Goal: Information Seeking & Learning: Learn about a topic

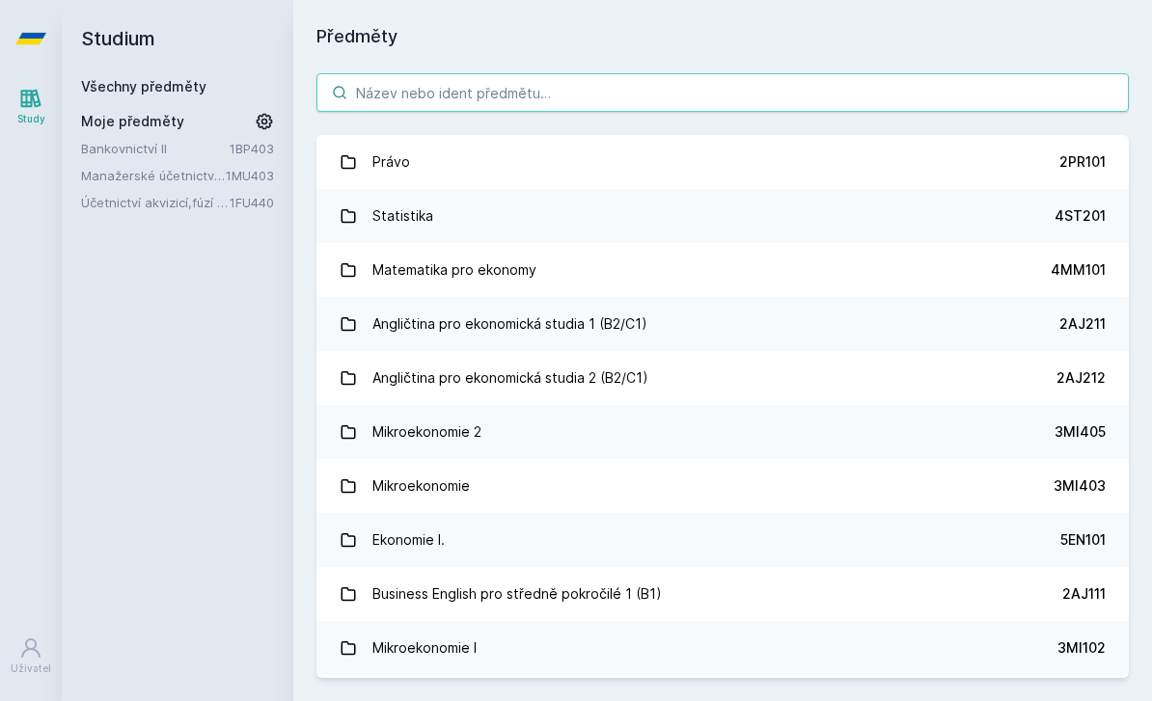
click at [467, 79] on input "search" at bounding box center [722, 92] width 812 height 39
click at [203, 200] on link "Účetnictví akvizicí,fúzí a jiných vlastn.transakcí-vyš.účet." at bounding box center [155, 202] width 149 height 19
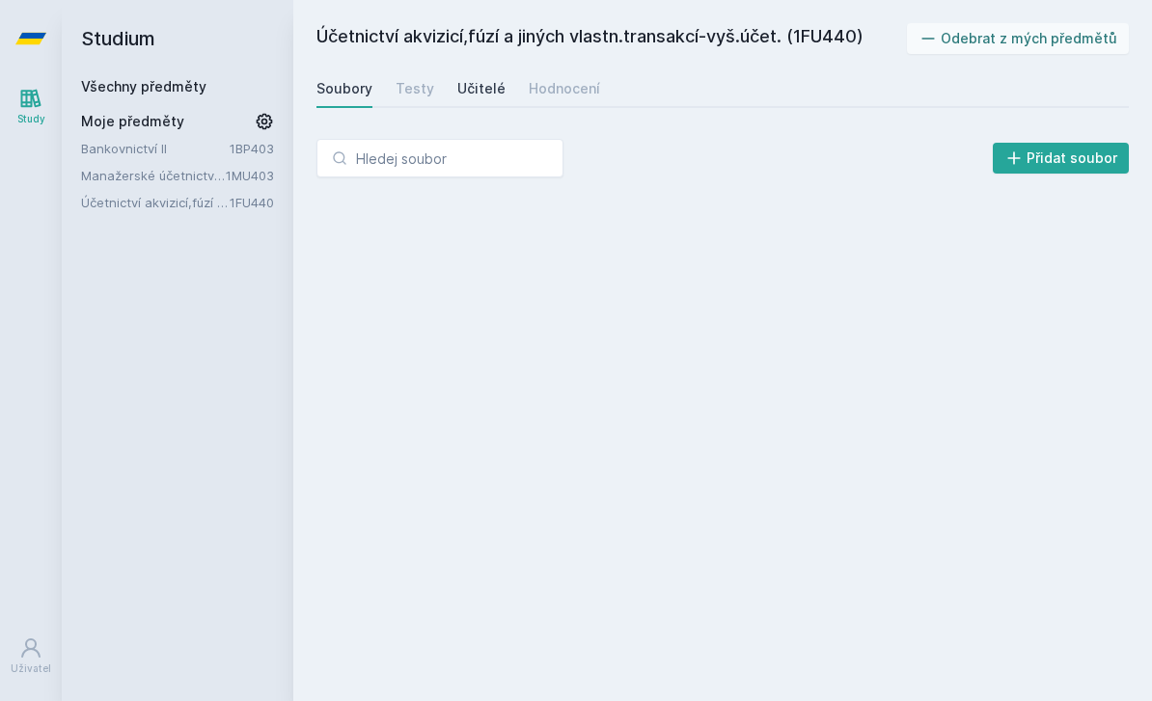
click at [492, 90] on div "Učitelé" at bounding box center [481, 88] width 48 height 19
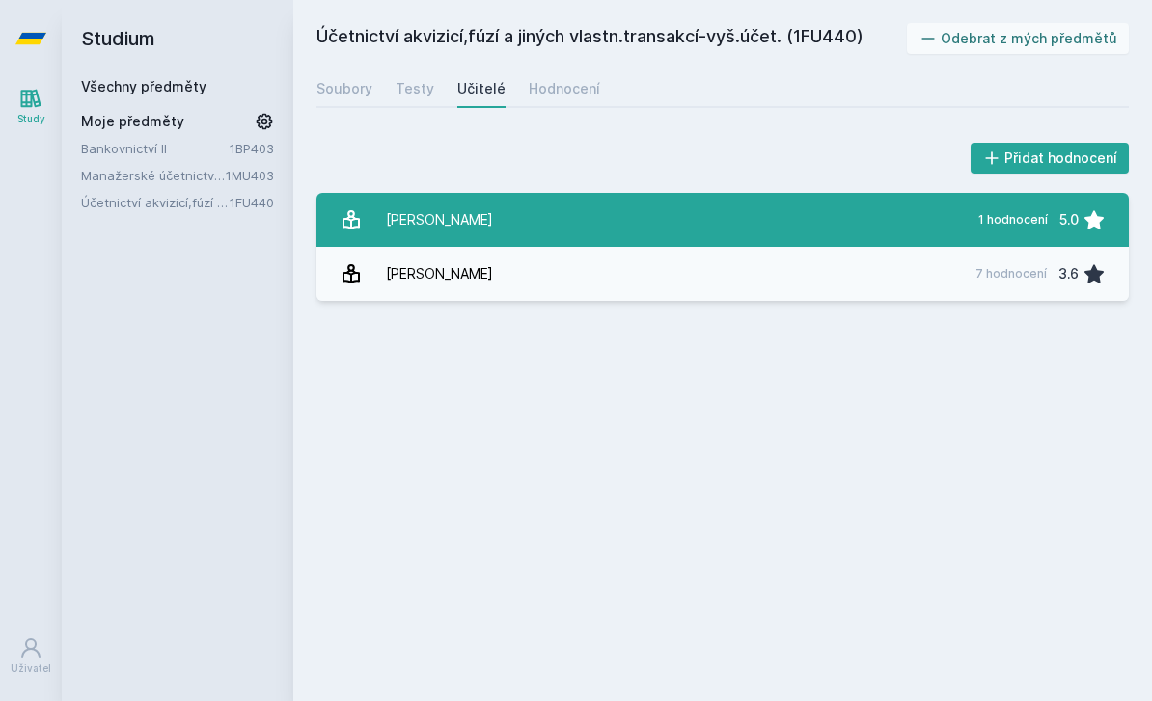
click at [573, 215] on link "Dvořáková Dana 1 hodnocení 5.0" at bounding box center [722, 220] width 812 height 54
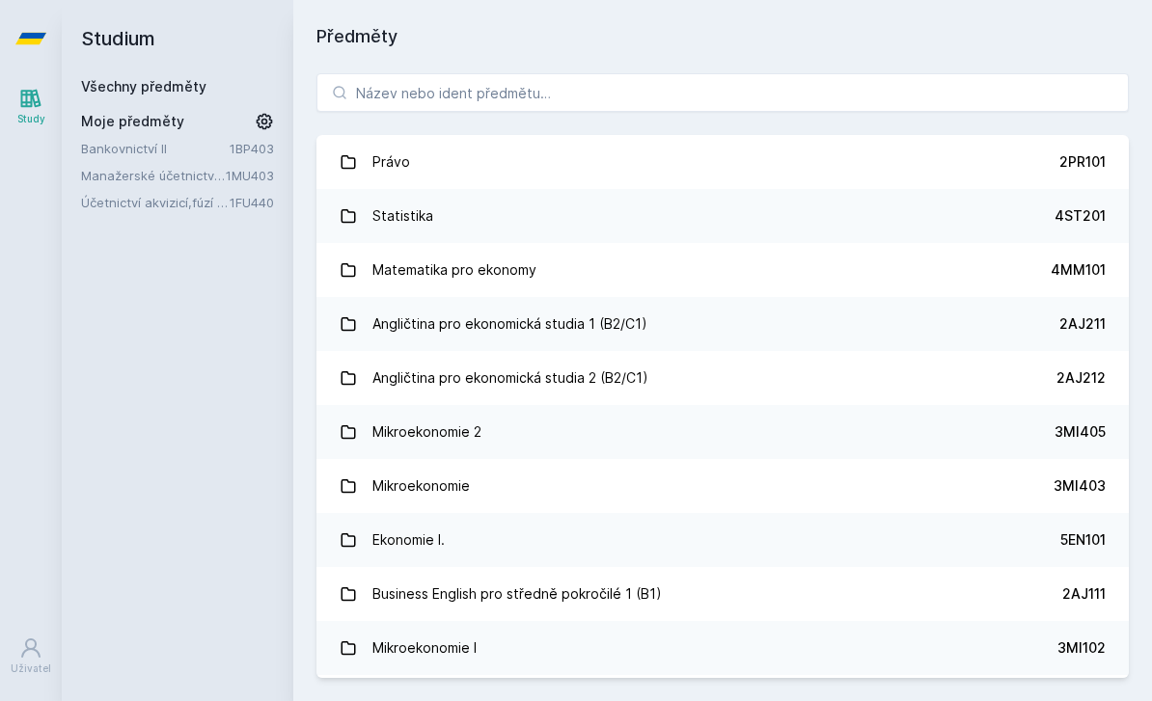
click at [774, 114] on div "Právo 2PR101 Statistika 4ST201 Matematika pro ekonomy 4MM101 Angličtina pro eko…" at bounding box center [722, 375] width 858 height 651
click at [760, 80] on input "search" at bounding box center [722, 92] width 812 height 39
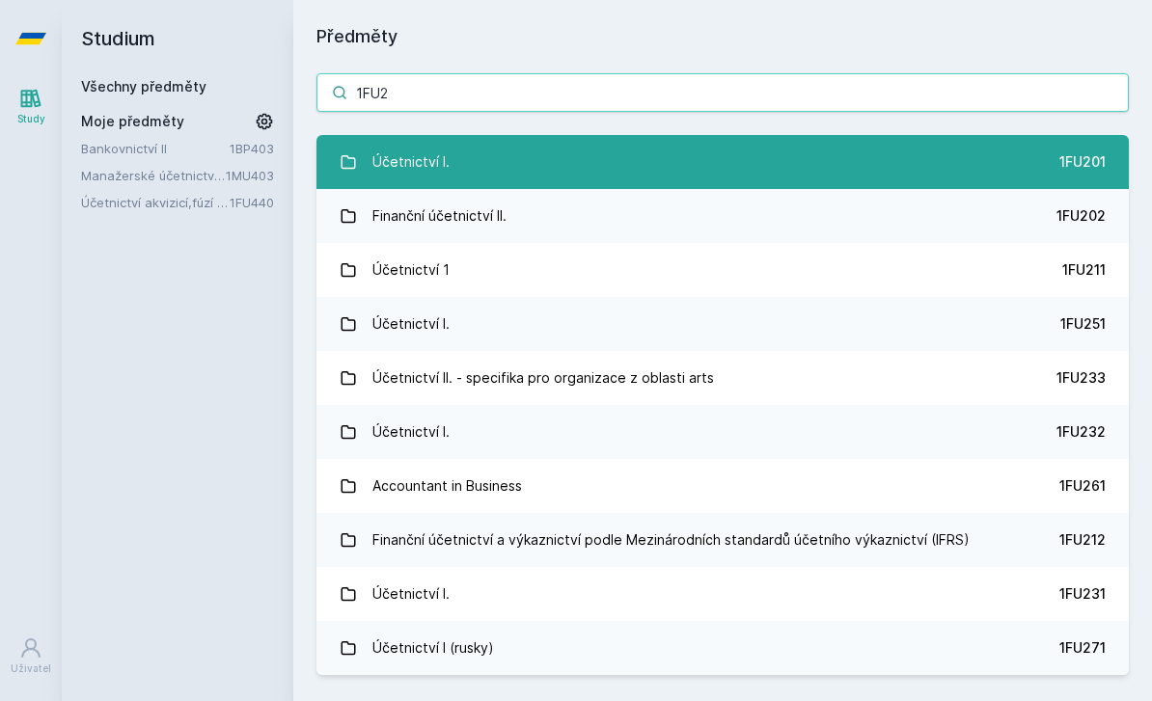
type input "1FU2"
click at [611, 163] on link "Účetnictví I. 1FU201" at bounding box center [722, 162] width 812 height 54
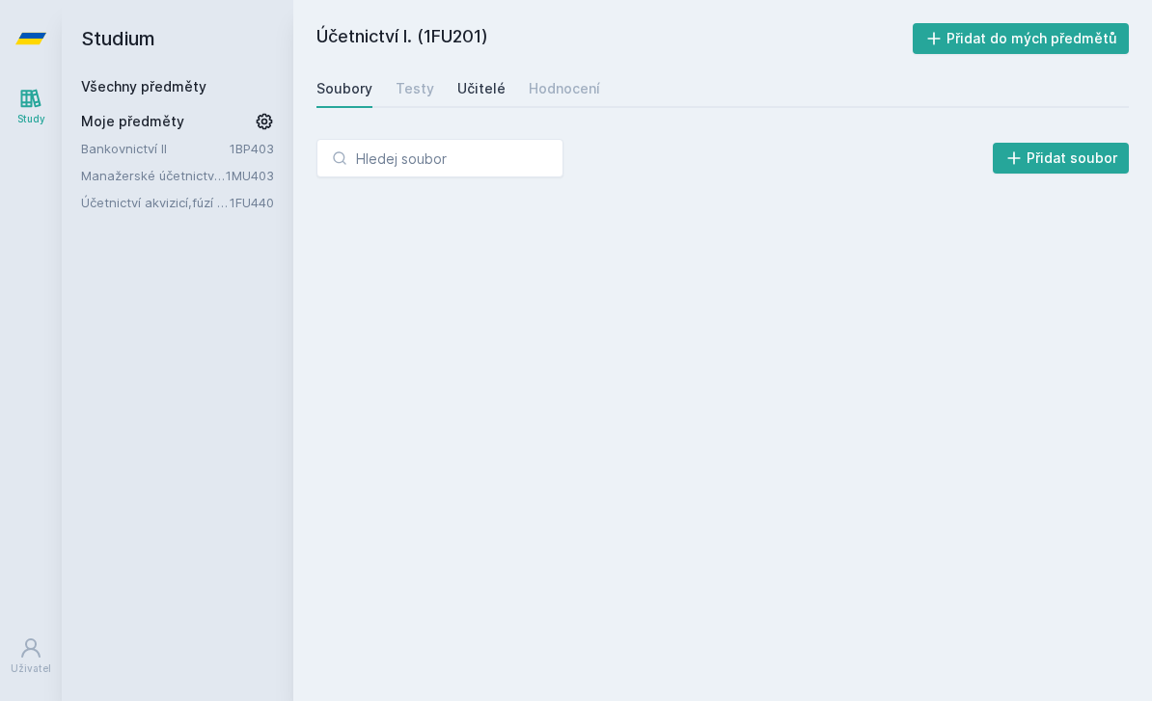
click at [461, 95] on div "Učitelé" at bounding box center [481, 88] width 48 height 19
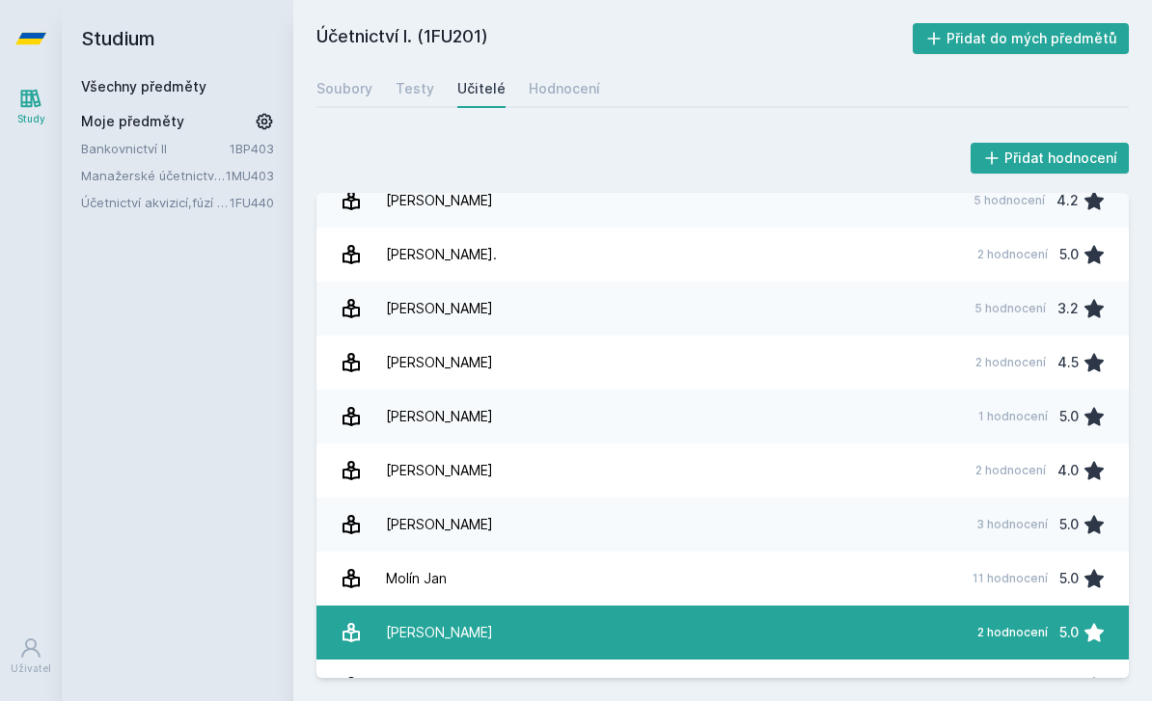
scroll to position [1235, 0]
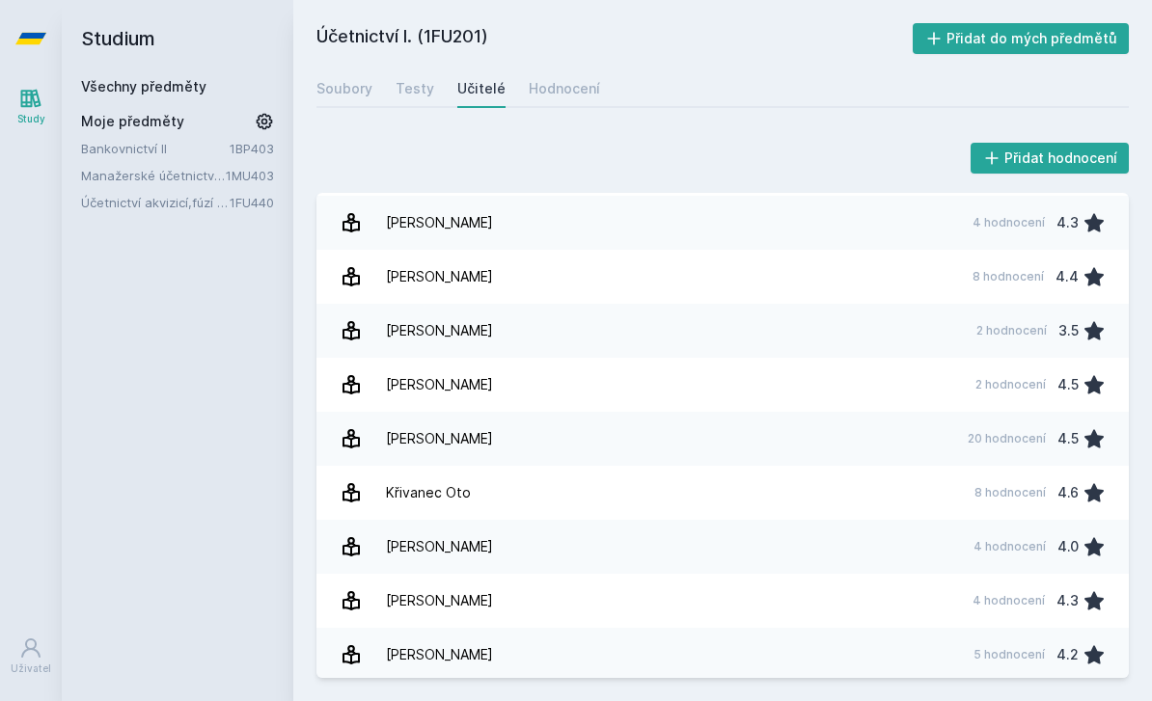
scroll to position [925, 0]
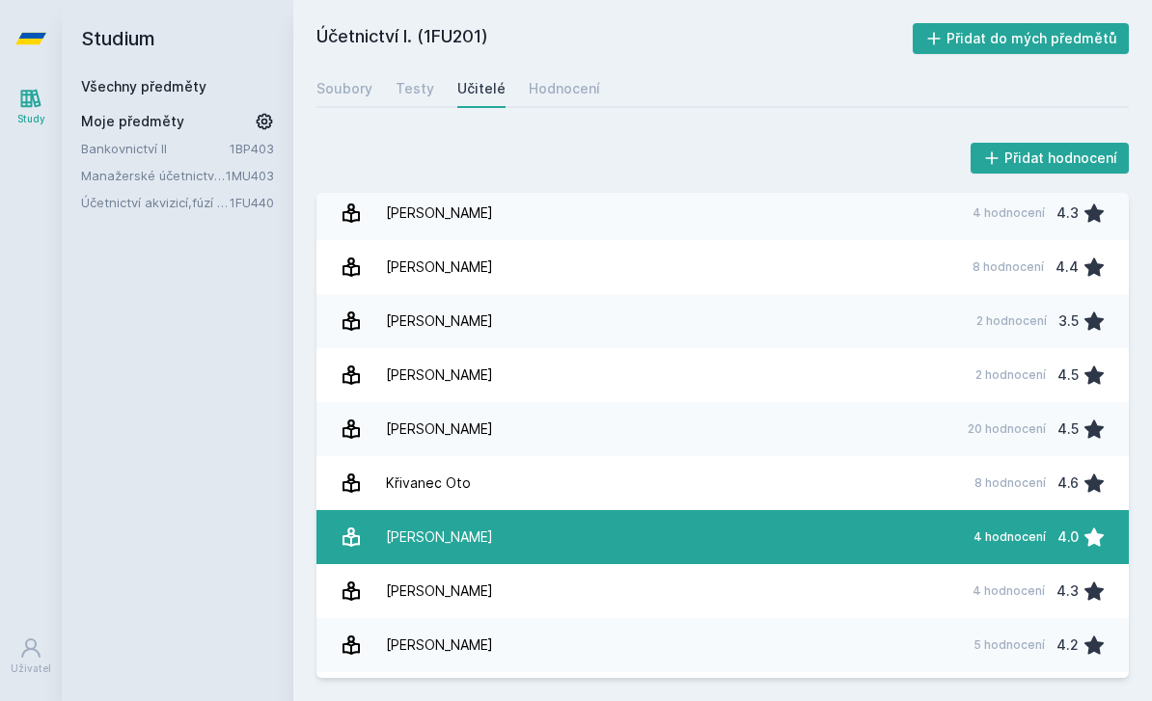
click at [568, 548] on link "[PERSON_NAME] 4 hodnocení 4.0" at bounding box center [722, 537] width 812 height 54
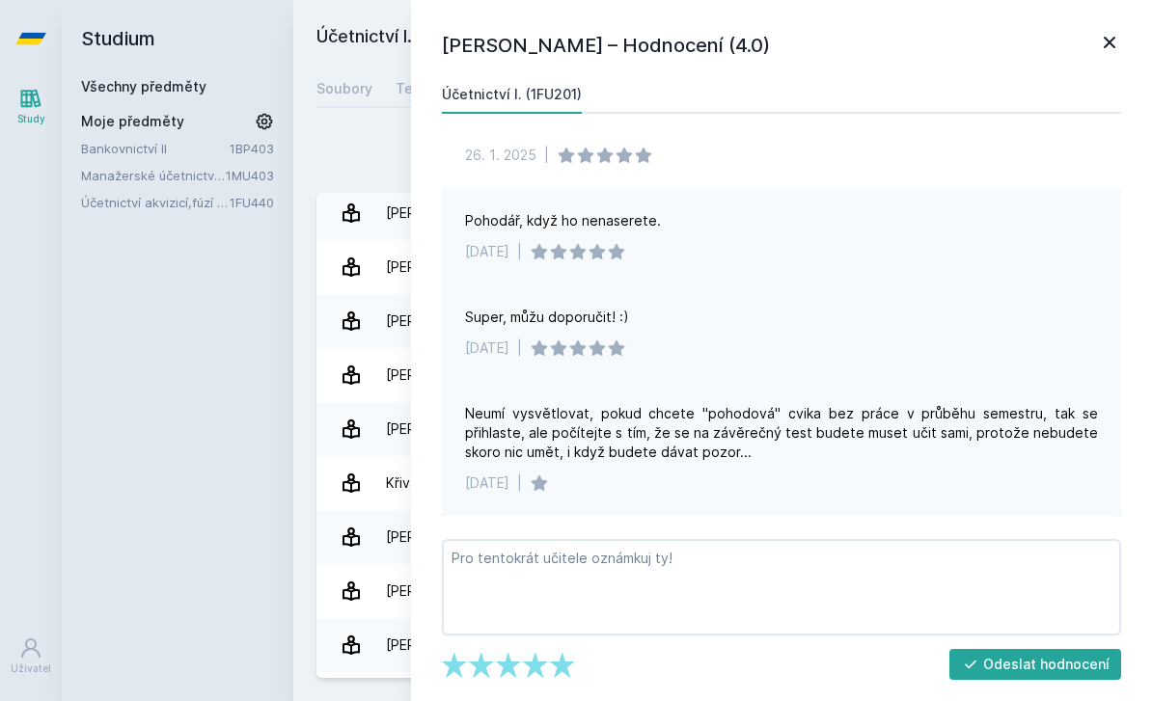
scroll to position [72, 0]
click at [1107, 36] on icon at bounding box center [1109, 42] width 23 height 23
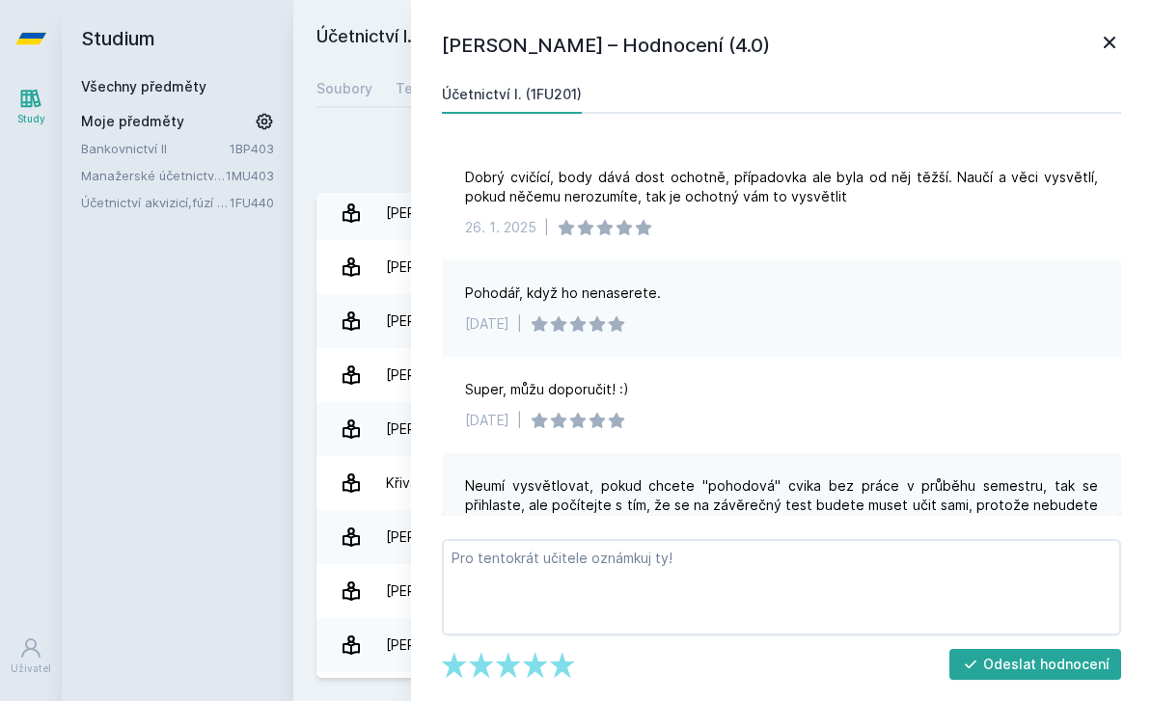
click at [1103, 51] on icon at bounding box center [1109, 42] width 23 height 23
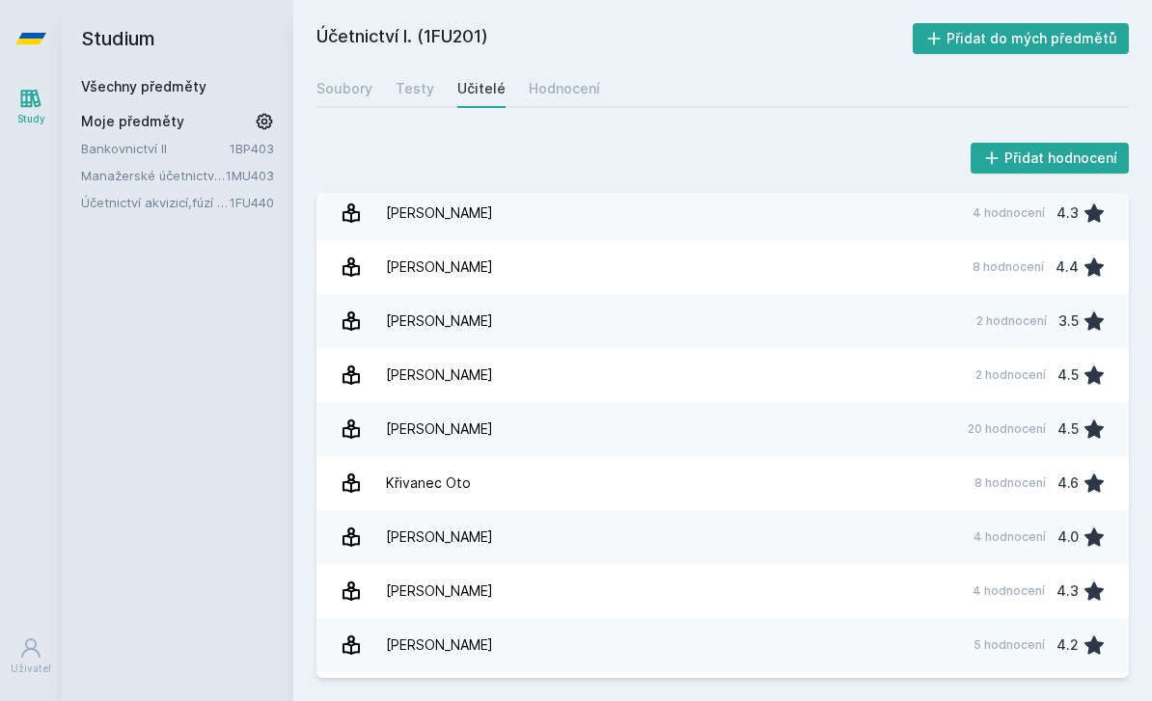
click at [32, 109] on icon at bounding box center [30, 98] width 23 height 23
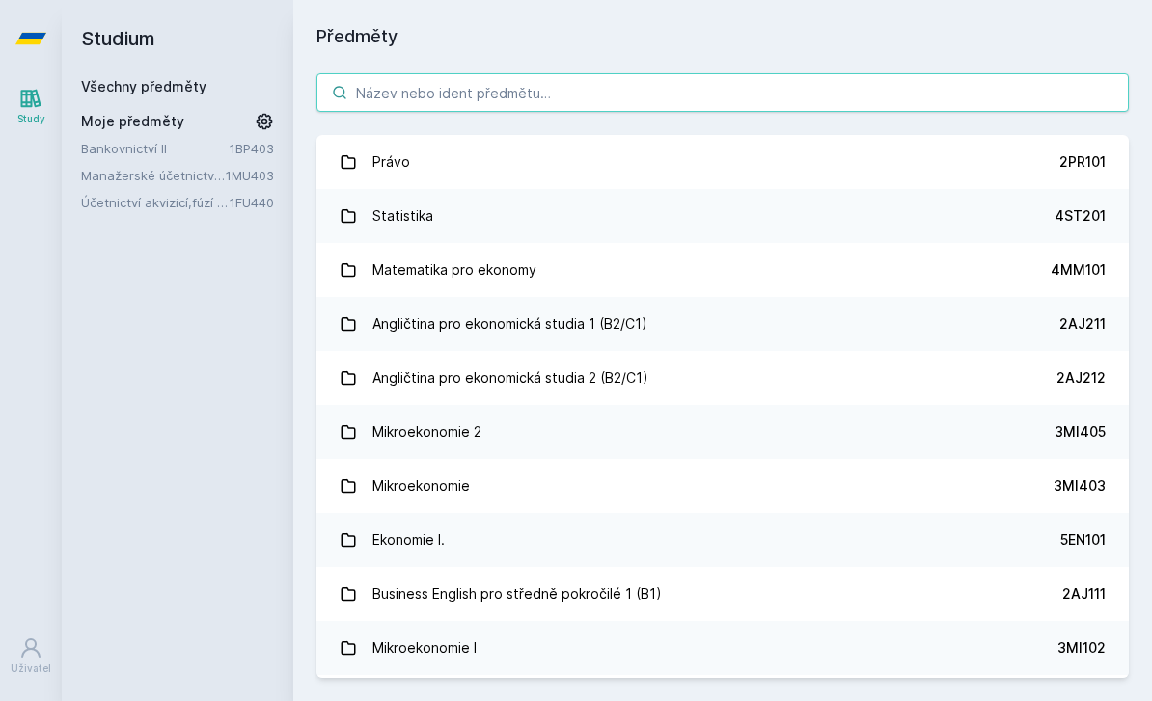
click at [582, 91] on input "search" at bounding box center [722, 92] width 812 height 39
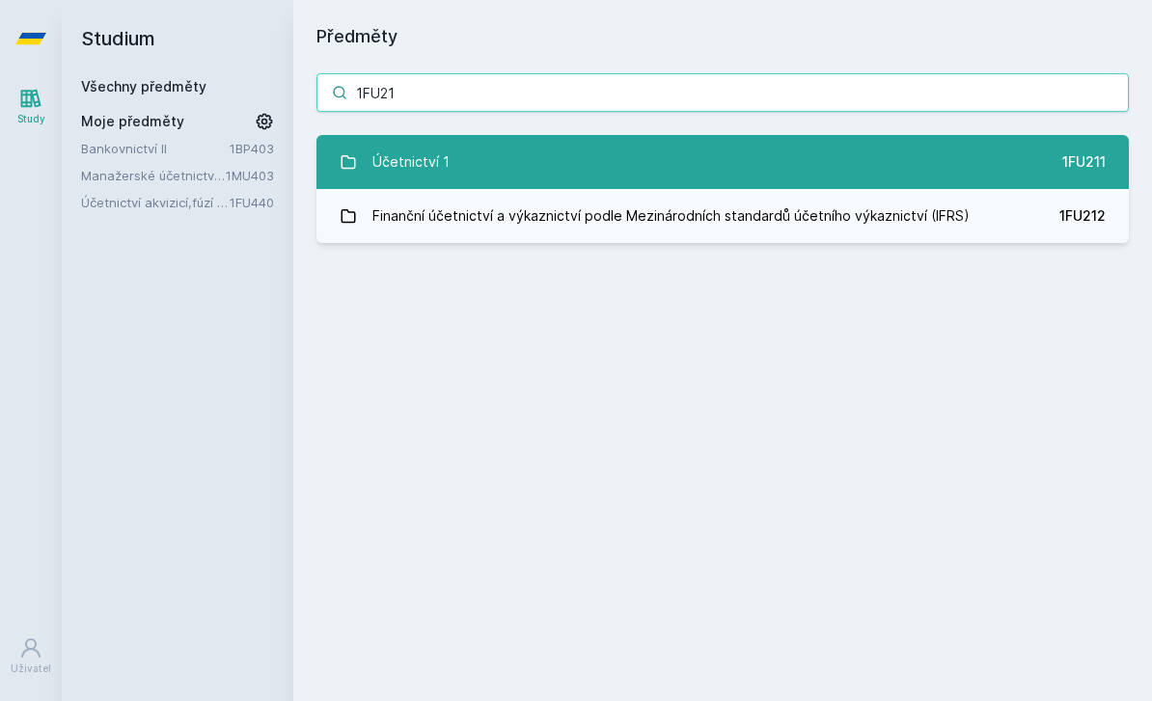
type input "1FU21"
click at [622, 177] on link "Účetnictví 1 1FU211" at bounding box center [722, 162] width 812 height 54
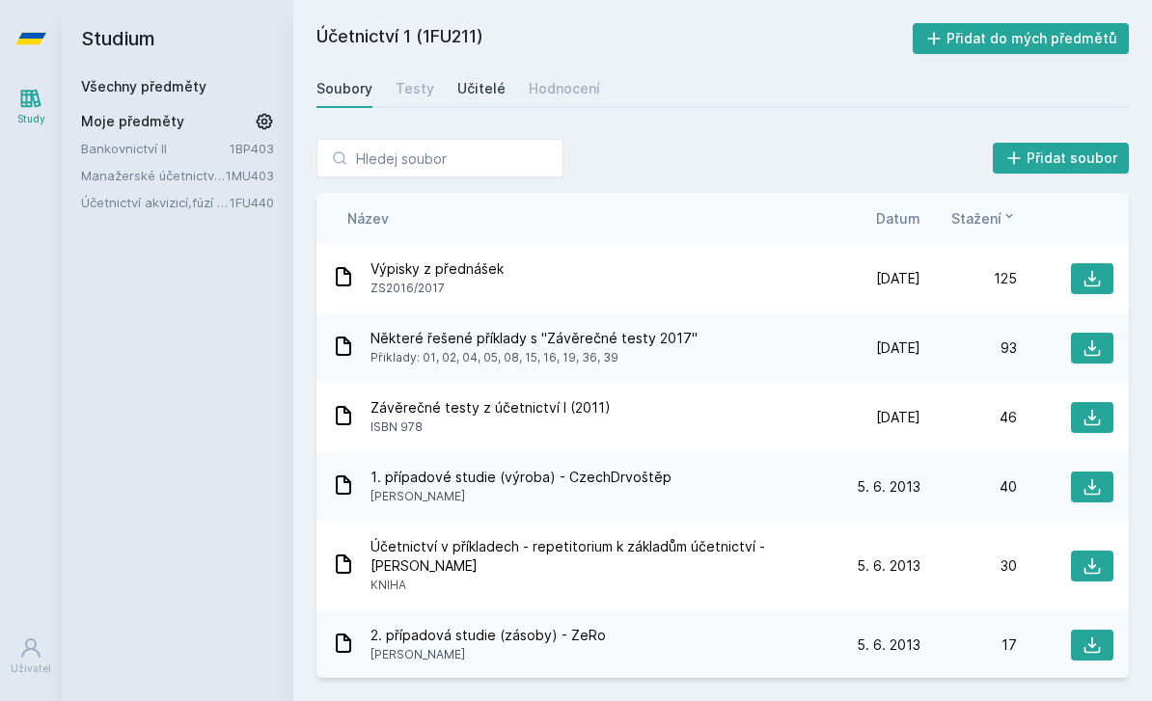
click at [469, 93] on div "Učitelé" at bounding box center [481, 88] width 48 height 19
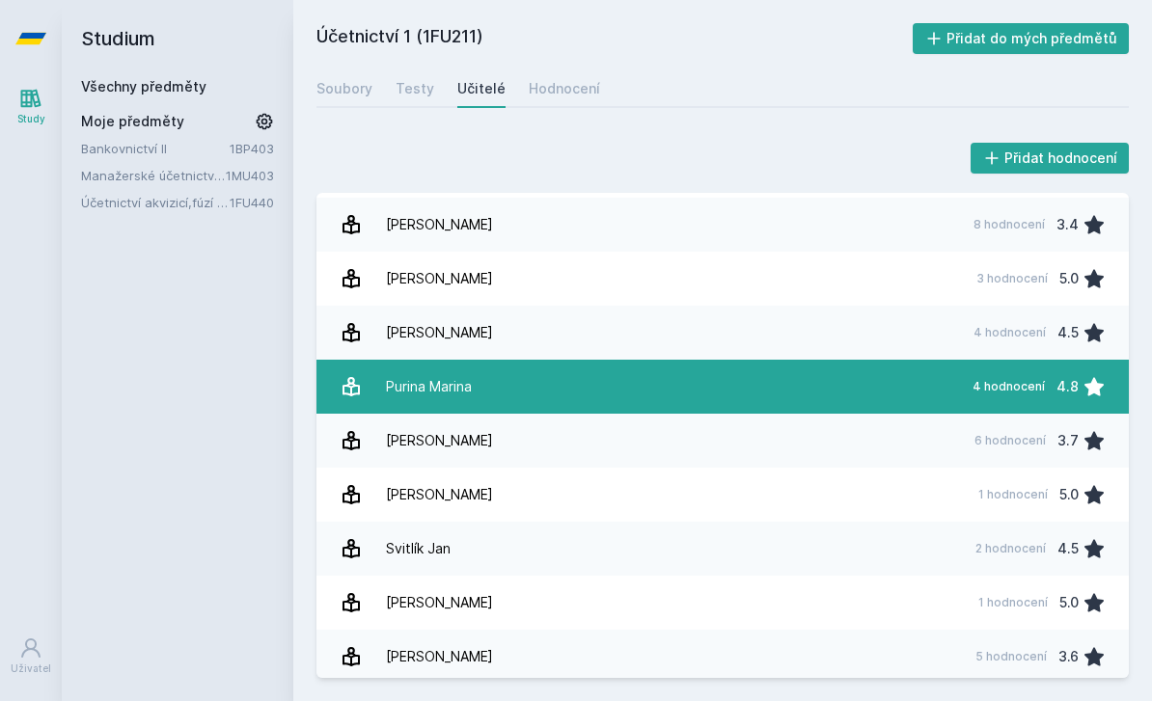
scroll to position [155, 0]
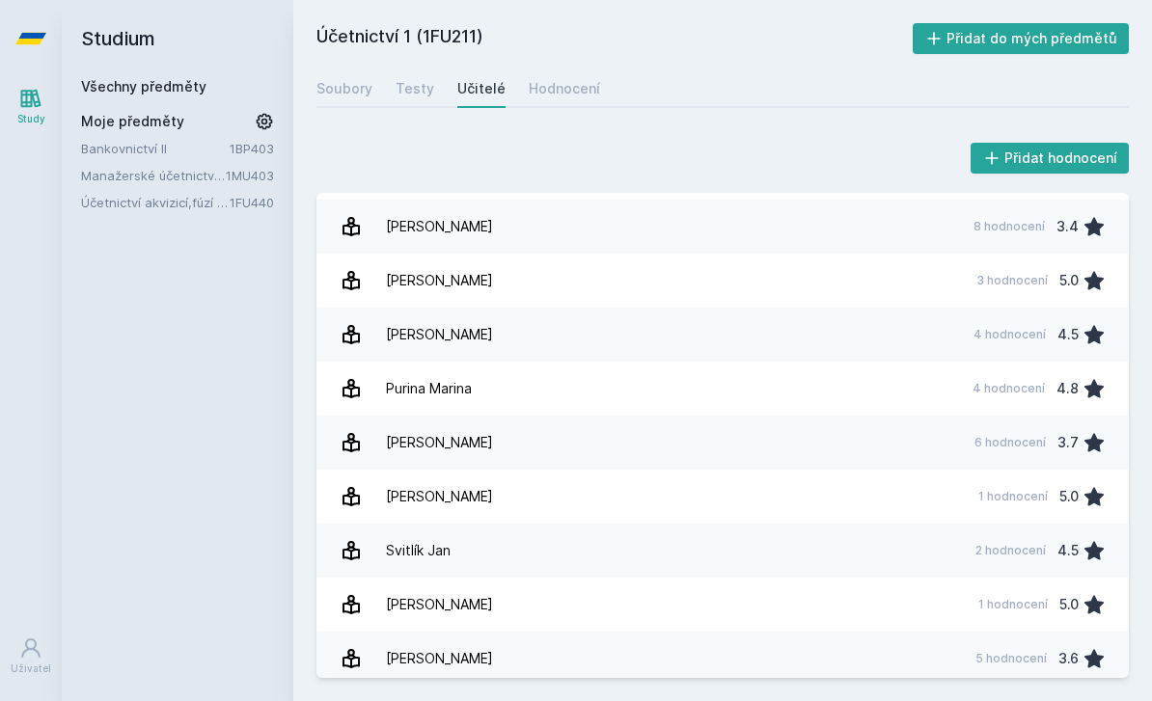
click at [19, 109] on icon at bounding box center [30, 98] width 23 height 23
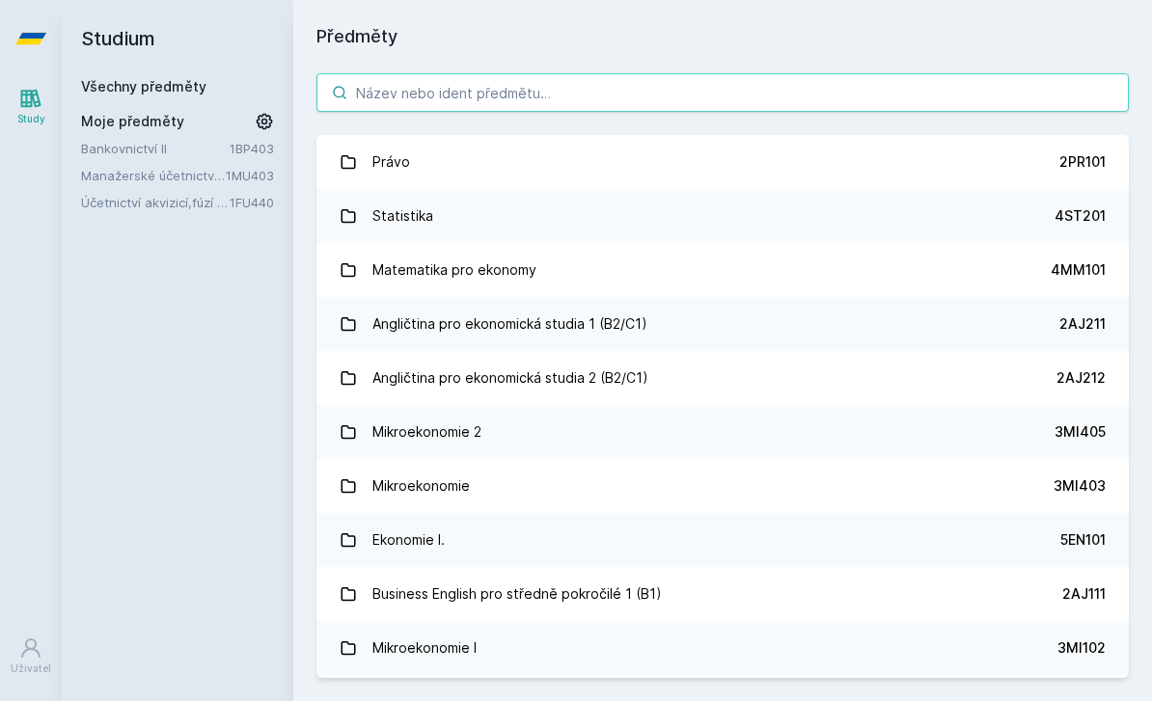
click at [383, 86] on input "search" at bounding box center [722, 92] width 812 height 39
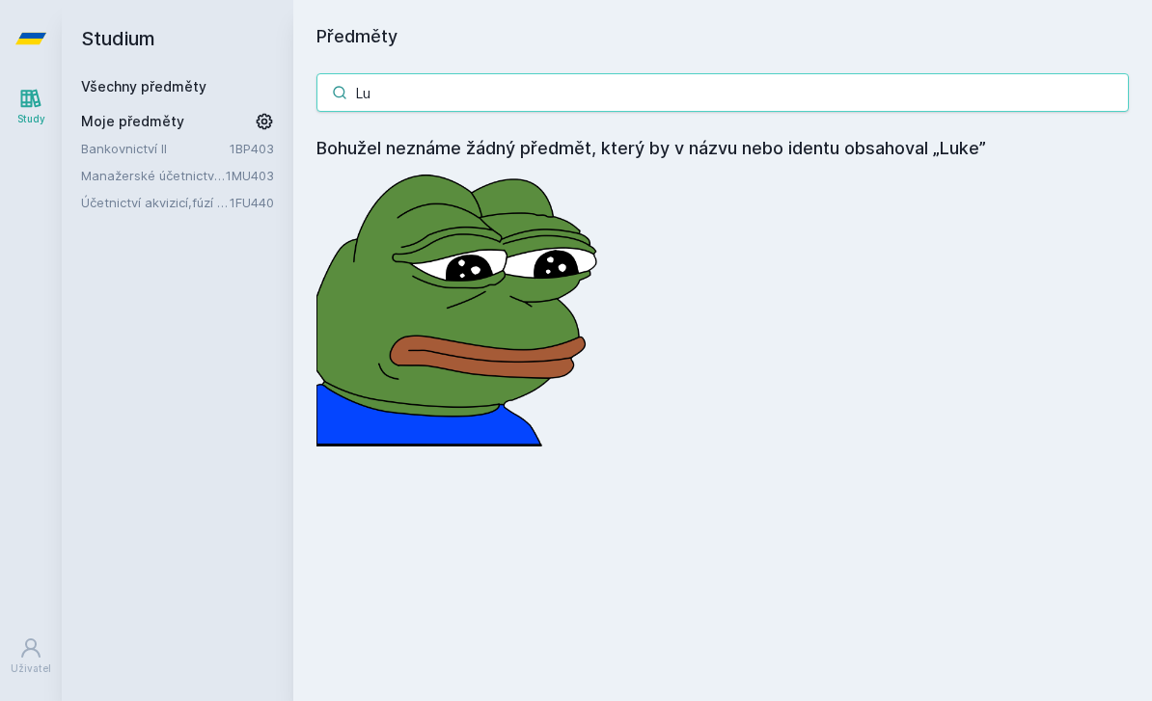
type input "L"
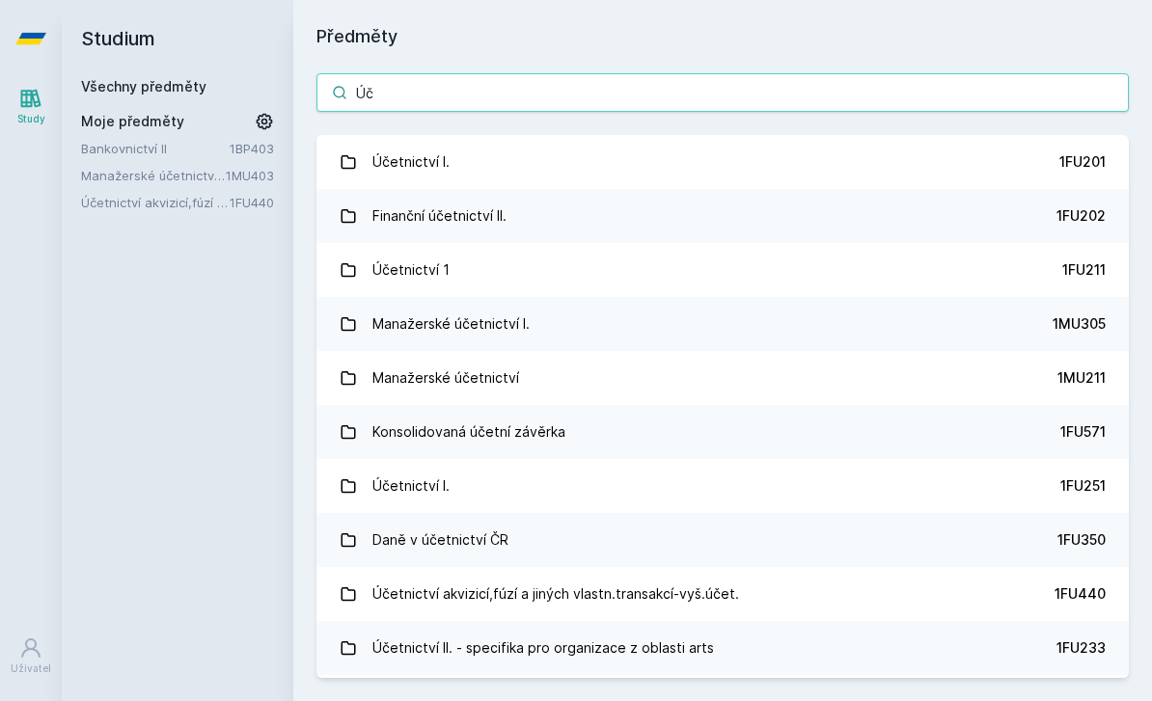
type input "Ú"
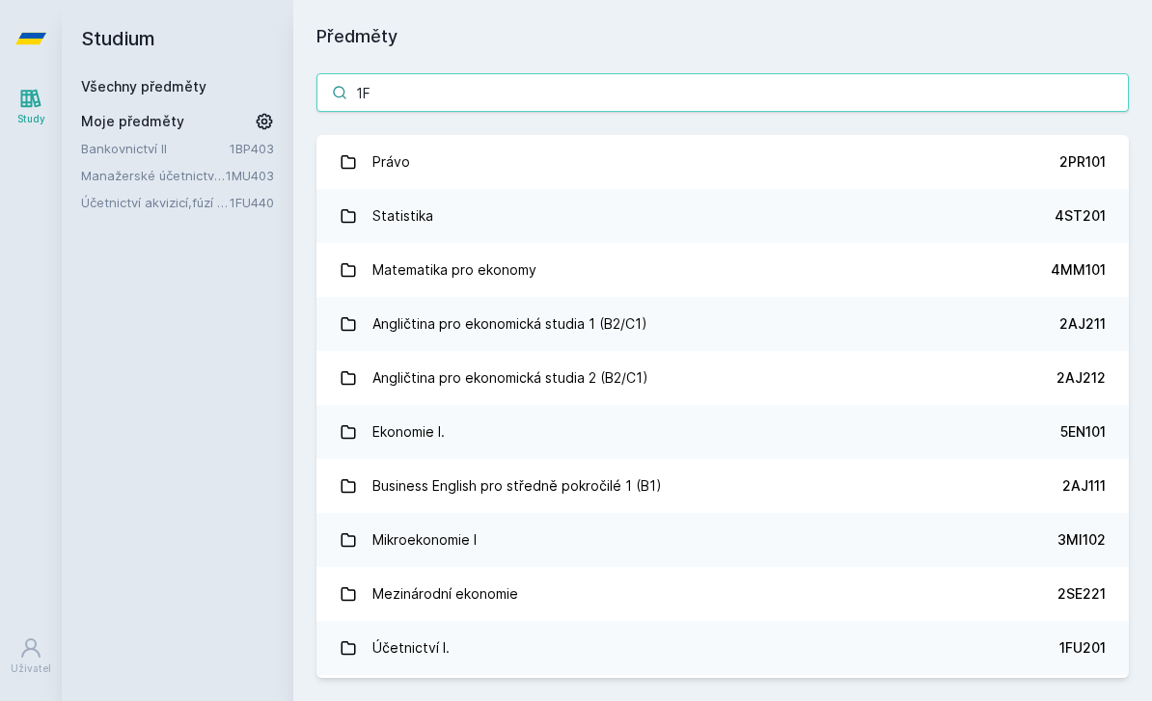
type input "1FU"
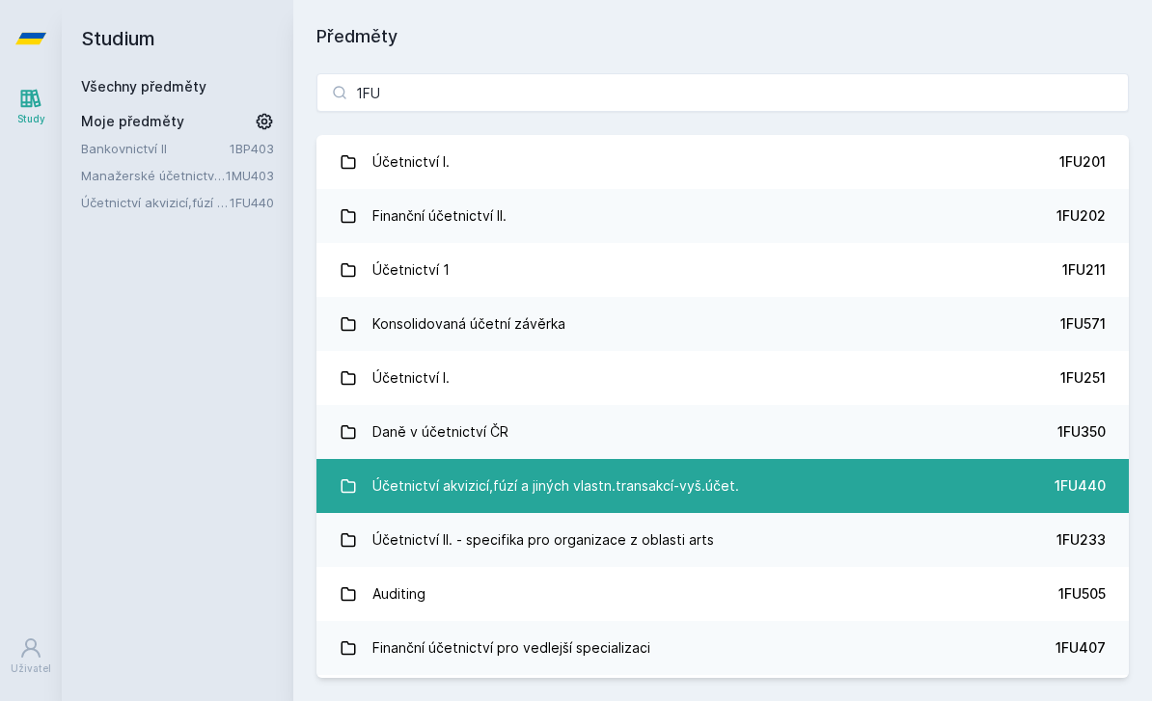
click at [964, 496] on link "Účetnictví akvizicí,fúzí a jiných vlastn.transakcí-vyš.účet. 1FU440" at bounding box center [722, 486] width 812 height 54
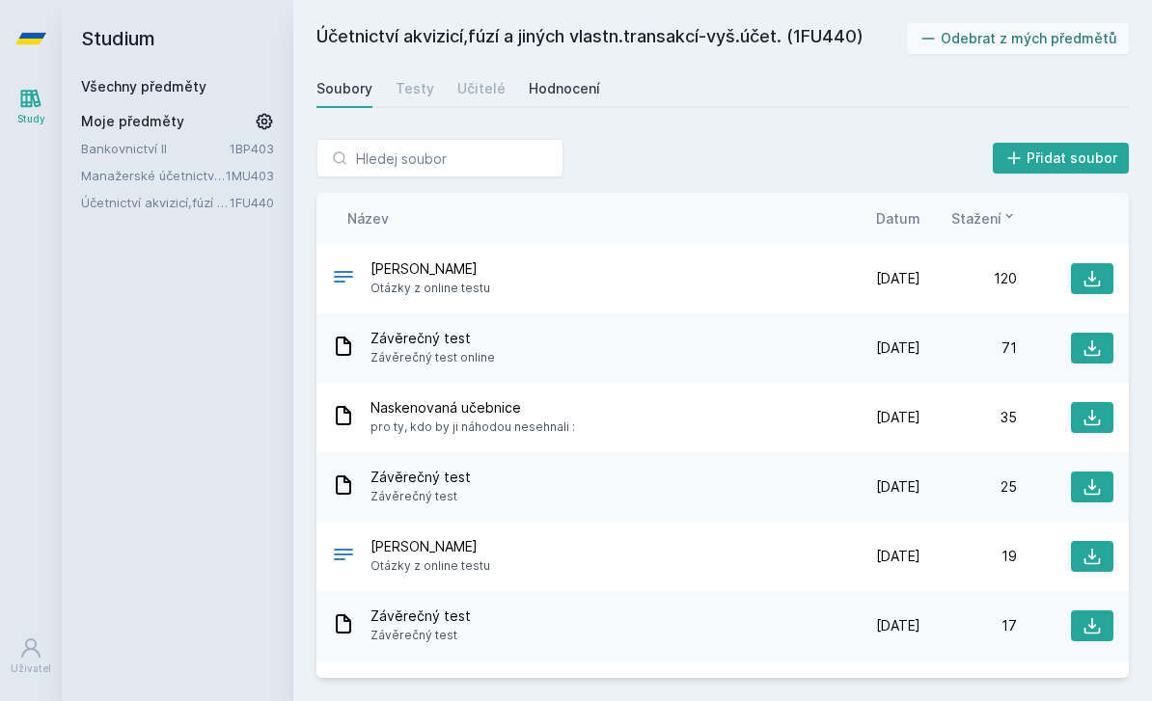
click at [546, 95] on div "Hodnocení" at bounding box center [564, 88] width 71 height 19
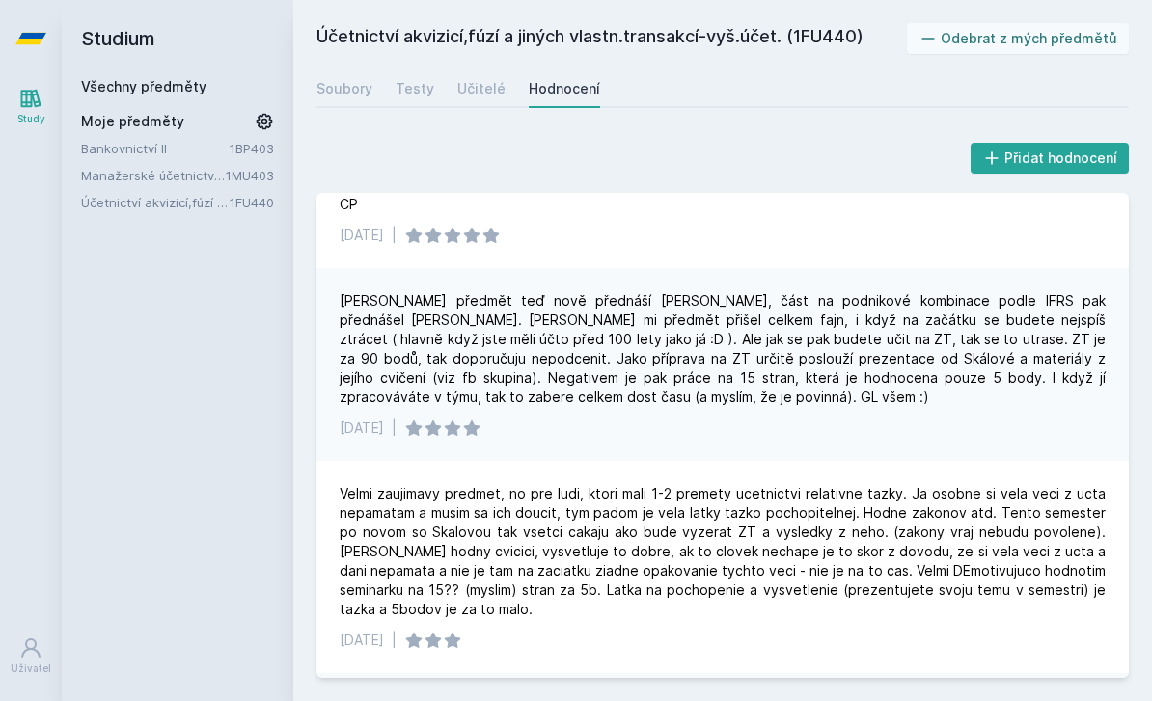
scroll to position [159, 0]
